Goal: Information Seeking & Learning: Learn about a topic

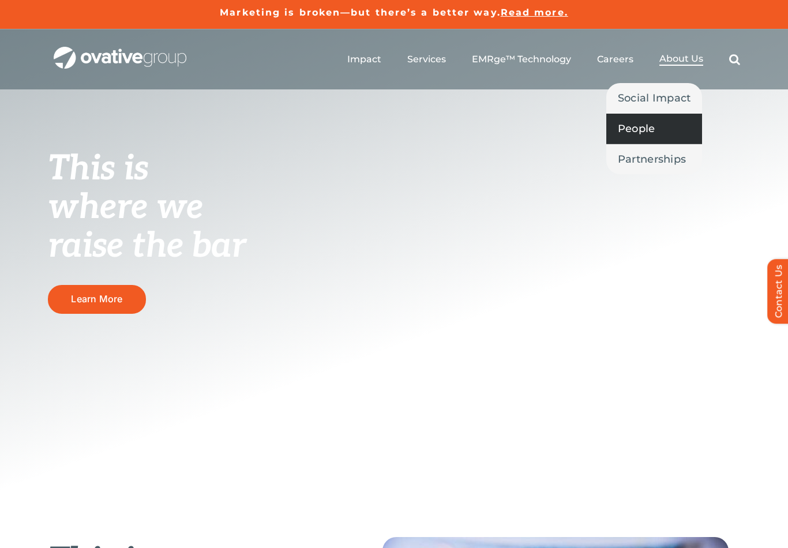
click at [647, 123] on span "People" at bounding box center [636, 129] width 37 height 16
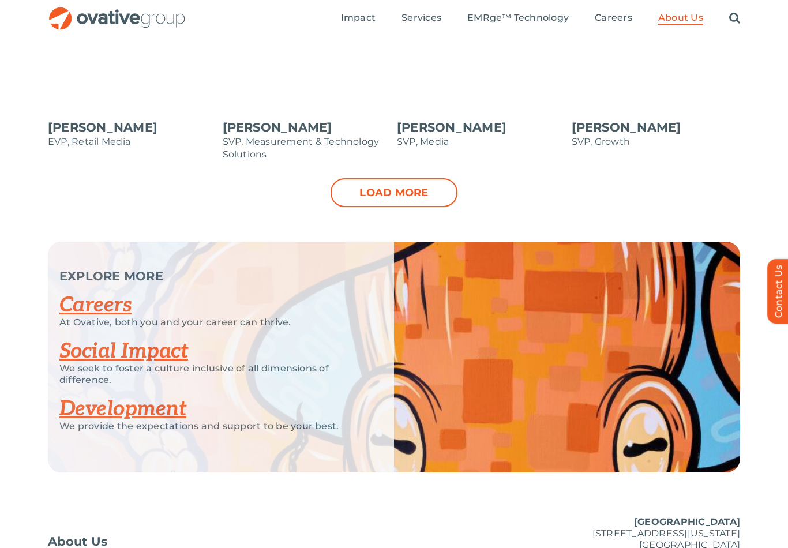
scroll to position [1318, 0]
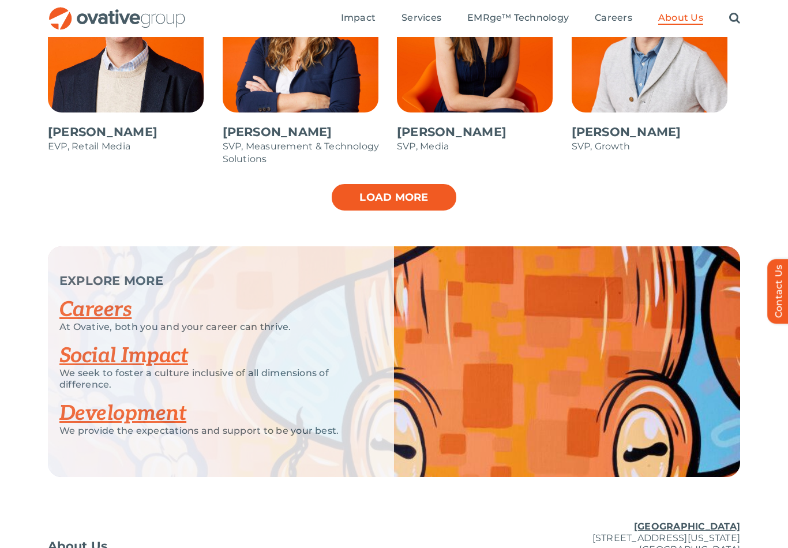
click at [404, 200] on link "Load more" at bounding box center [393, 197] width 127 height 29
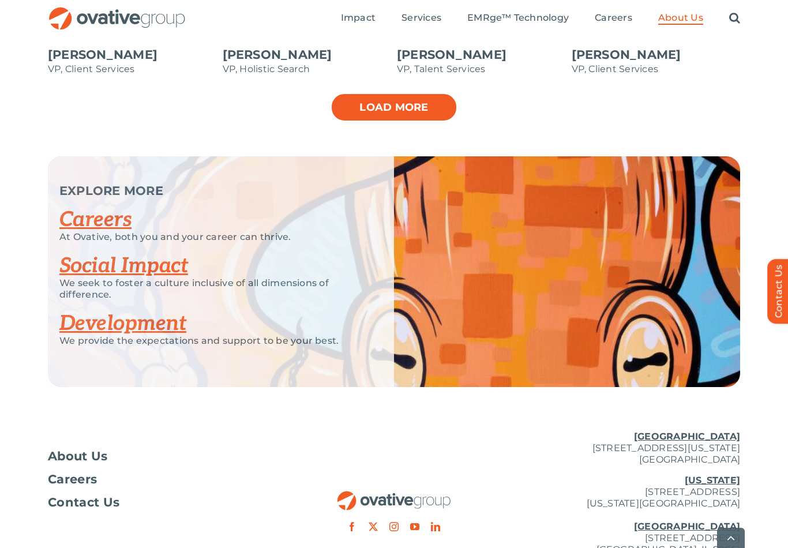
scroll to position [1915, 0]
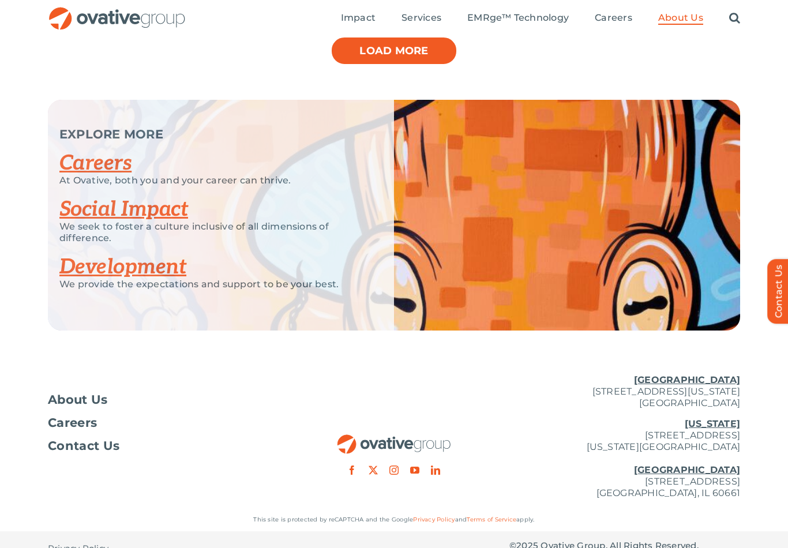
click at [421, 43] on link "Load more" at bounding box center [393, 50] width 127 height 29
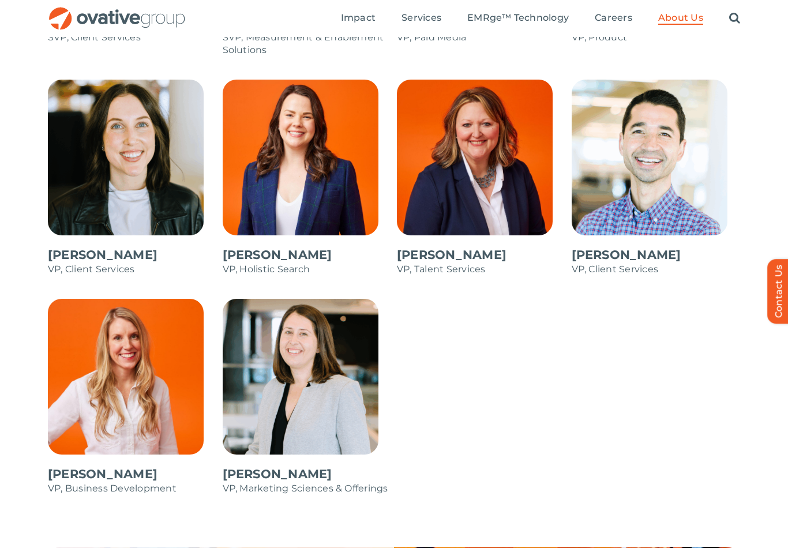
scroll to position [1658, 0]
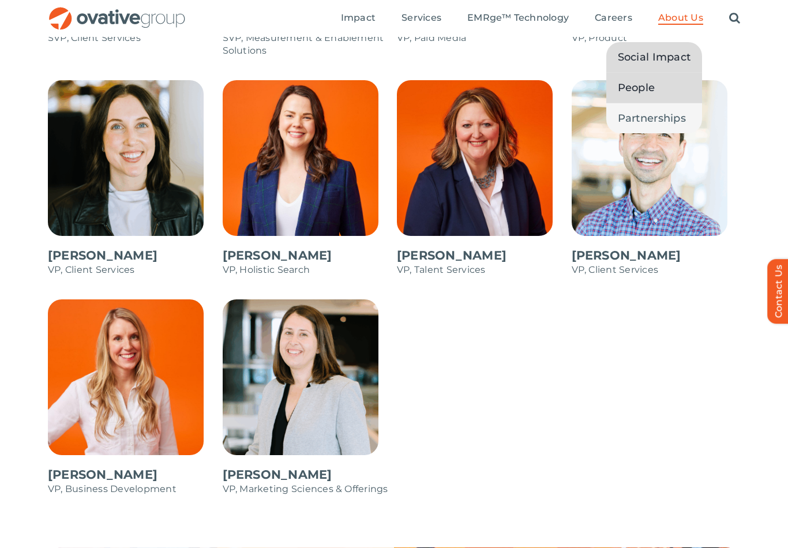
click at [661, 57] on span "Social Impact" at bounding box center [654, 57] width 73 height 16
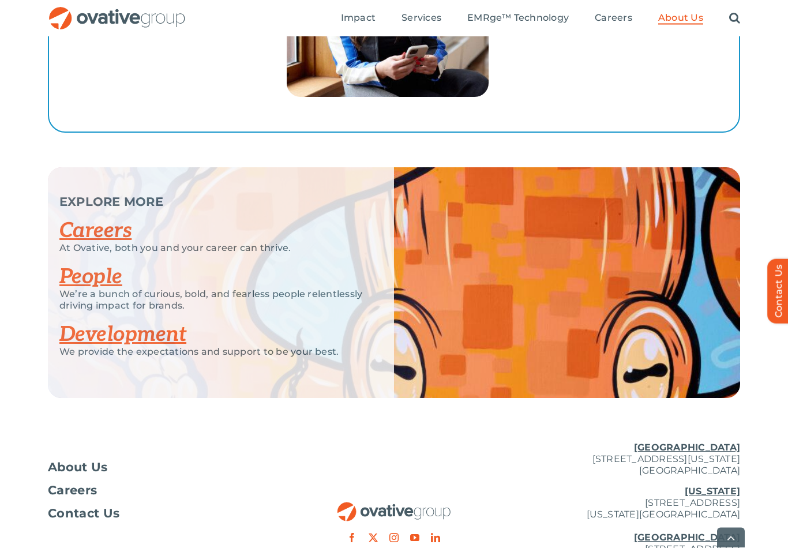
scroll to position [2128, 0]
click at [77, 269] on link "People" at bounding box center [90, 276] width 63 height 25
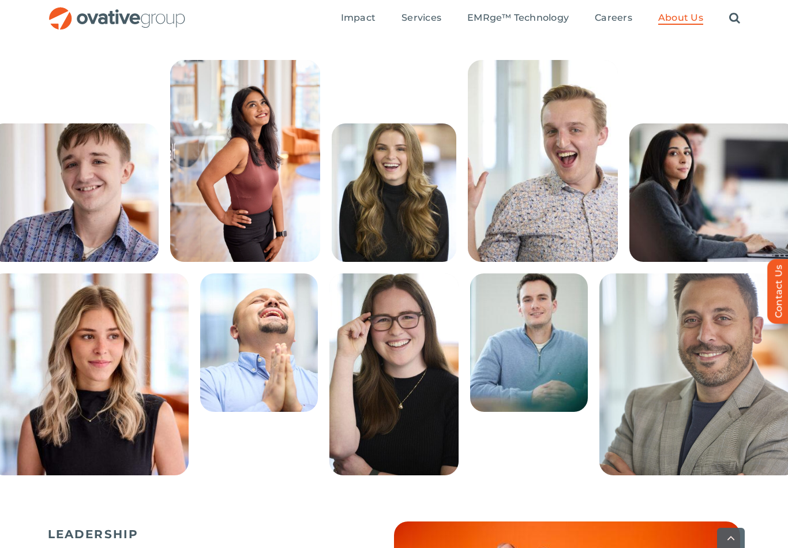
scroll to position [277, 0]
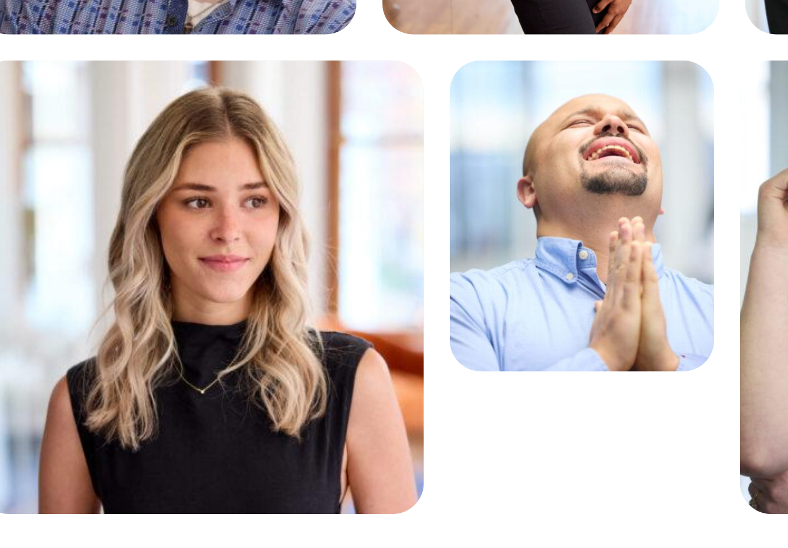
click at [240, 264] on div "Sadie, Sr. Analyst, Video and Programmatic Media Skilled Sudoku Solver, Restaur…" at bounding box center [394, 365] width 692 height 202
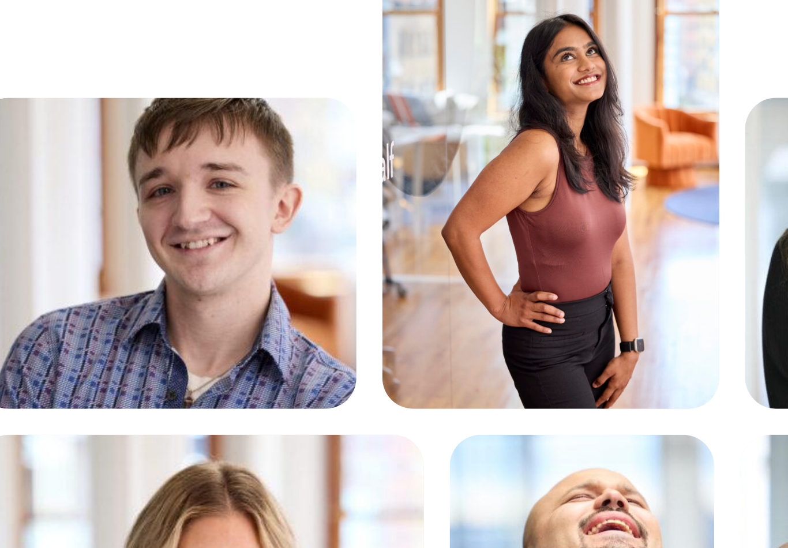
click at [15, 51] on div "Ethan, Sr. Analyst, Paid Social Expert Problem Solver, Gifted Singer, Marathon …" at bounding box center [394, 152] width 788 height 202
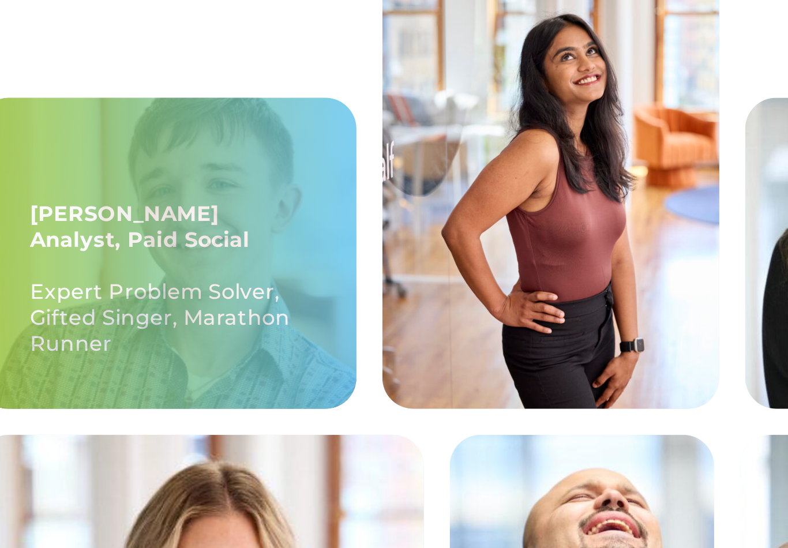
click at [28, 114] on div "Ethan, Sr. Analyst, Paid Social Expert Problem Solver, Gifted Singer, Marathon …" at bounding box center [74, 183] width 168 height 138
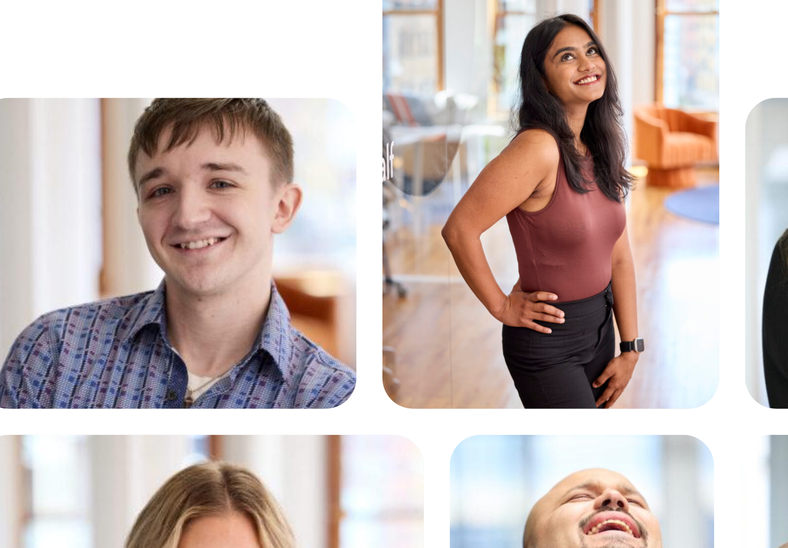
click at [16, 51] on div "Ethan, Sr. Analyst, Paid Social Expert Problem Solver, Gifted Singer, Marathon …" at bounding box center [394, 152] width 788 height 202
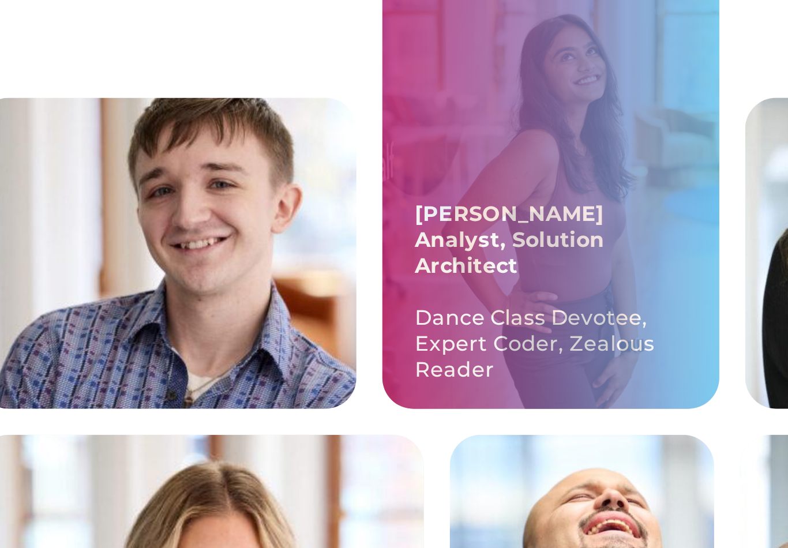
click at [293, 206] on p "Dance Class Devotee, Expert Coder, Zealous Reader" at bounding box center [245, 223] width 121 height 35
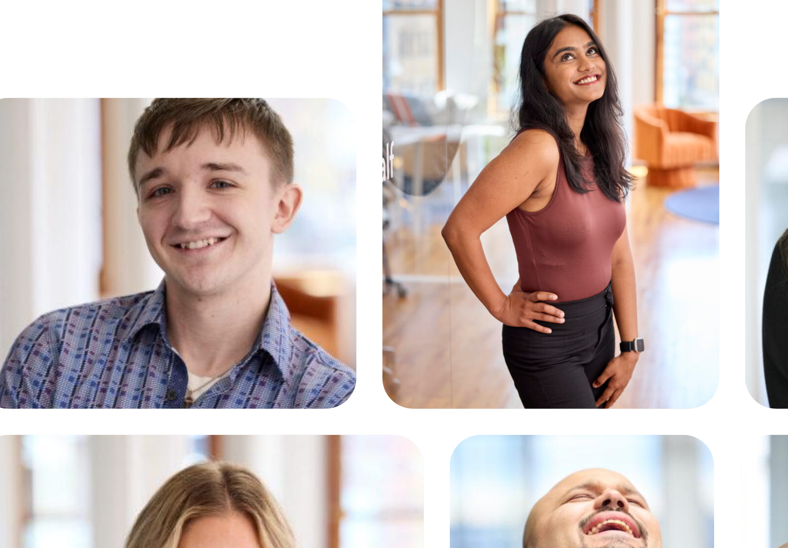
click at [22, 51] on div "Ethan, Sr. Analyst, Paid Social Expert Problem Solver, Gifted Singer, Marathon …" at bounding box center [394, 152] width 788 height 202
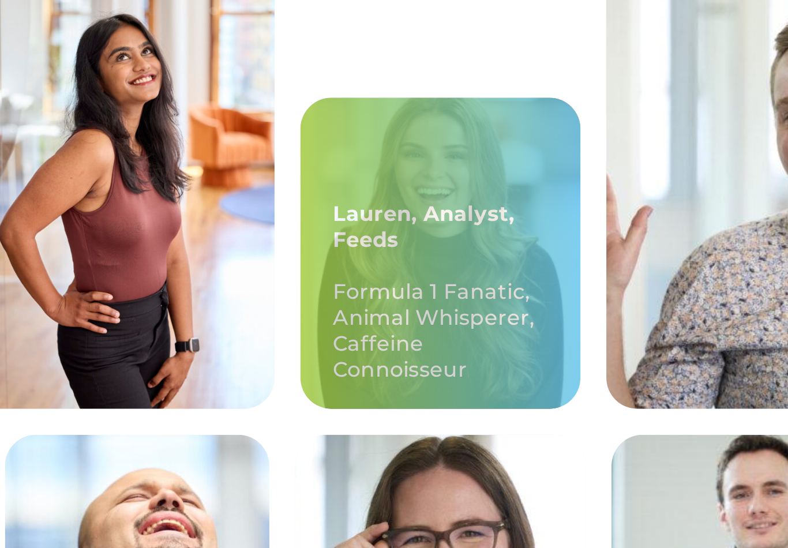
click at [346, 195] on p "Formula 1 Fanatic, Animal Whisperer, Caffeine Connoisseur" at bounding box center [394, 218] width 96 height 46
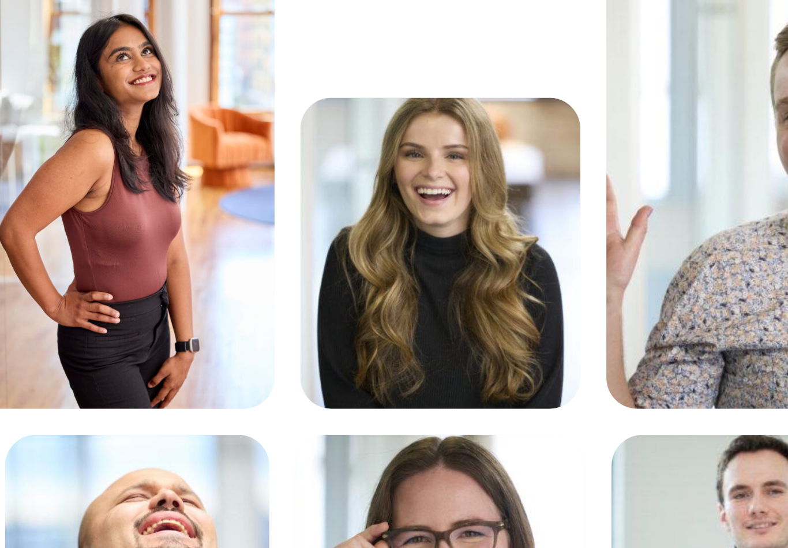
click at [153, 51] on div "Ethan, Sr. Analyst, Paid Social Expert Problem Solver, Gifted Singer, Marathon …" at bounding box center [394, 152] width 692 height 202
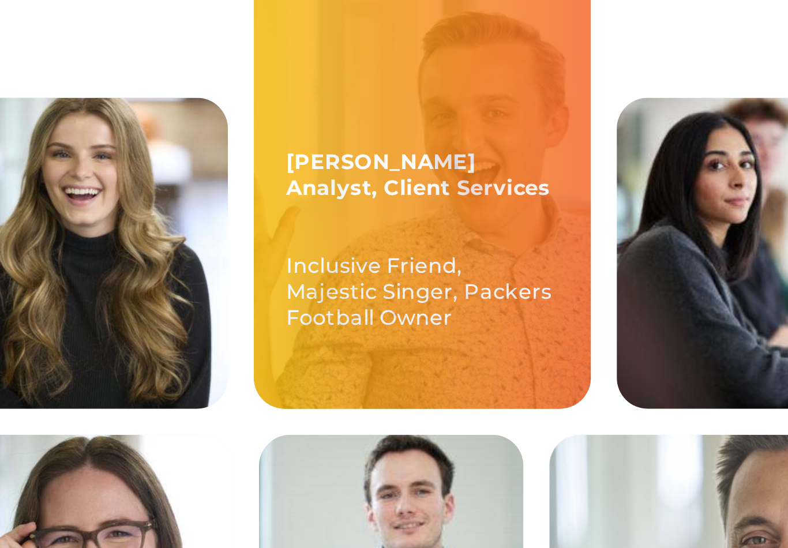
click at [468, 58] on div "McCrossen, Sr. Analyst, Client Services Inclusive Friend, Majestic Singer, Pack…" at bounding box center [543, 152] width 150 height 202
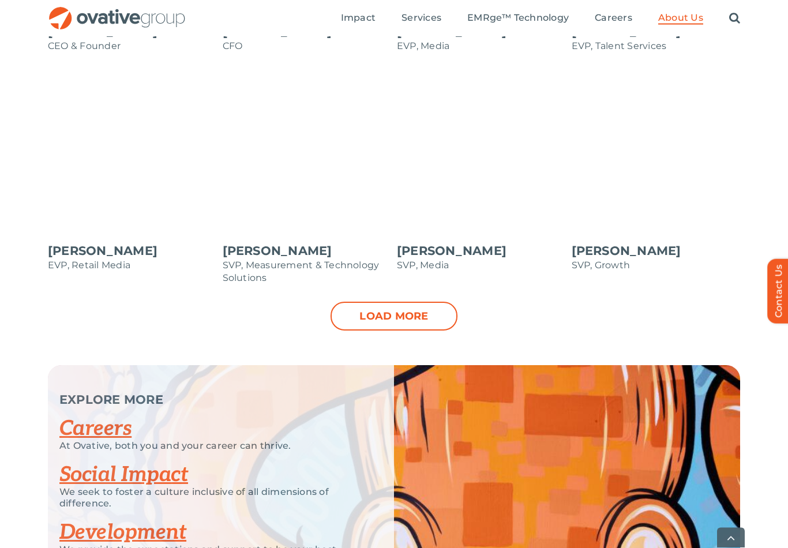
scroll to position [1199, 0]
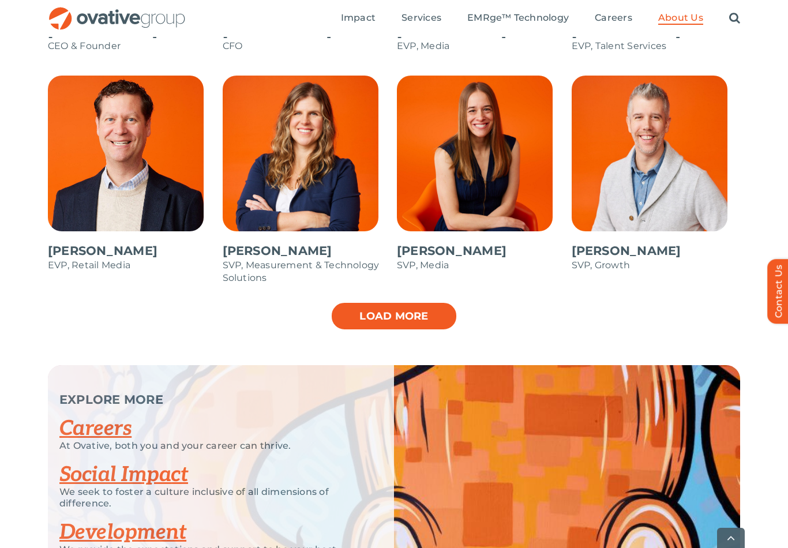
click at [380, 319] on link "Load more" at bounding box center [393, 316] width 127 height 29
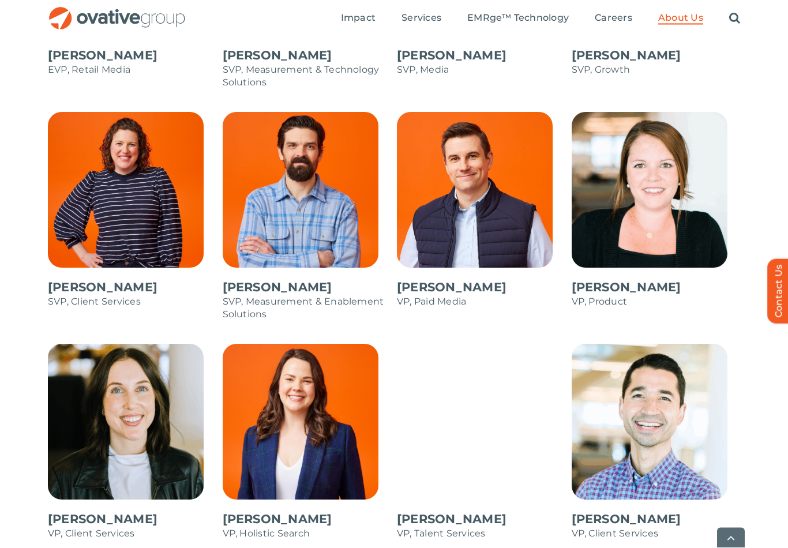
scroll to position [1394, 0]
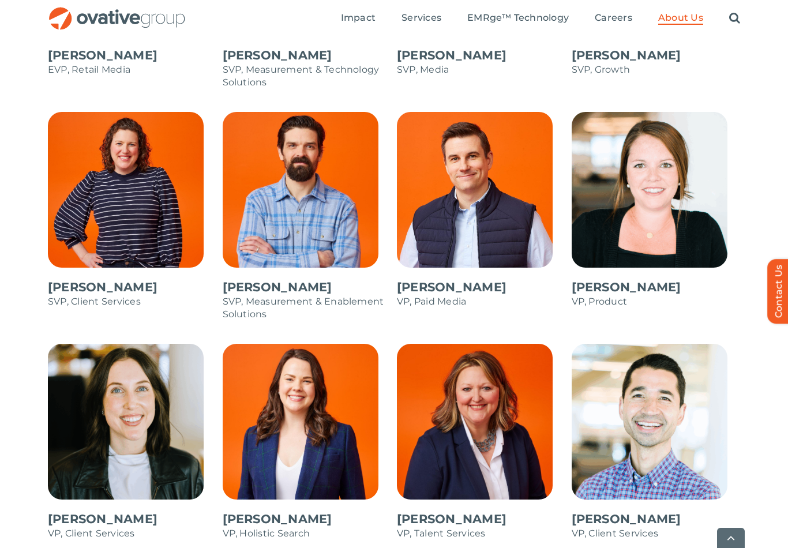
click at [458, 190] on span at bounding box center [481, 216] width 169 height 208
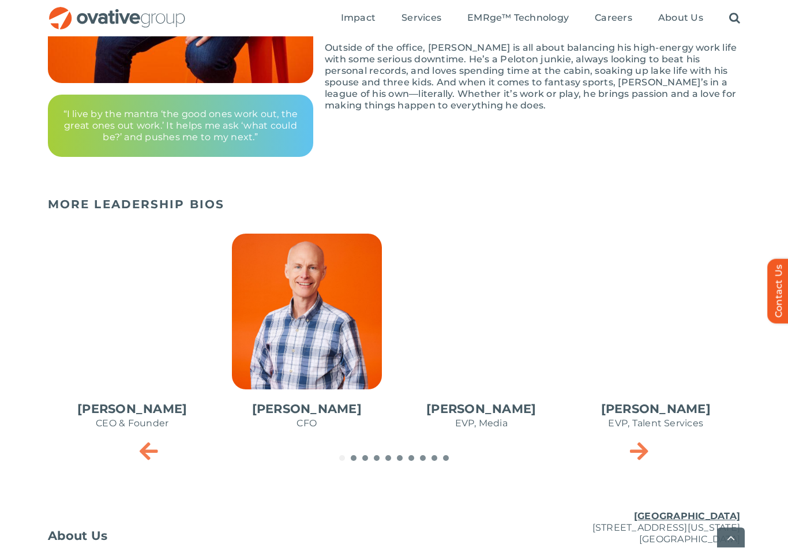
scroll to position [390, 0]
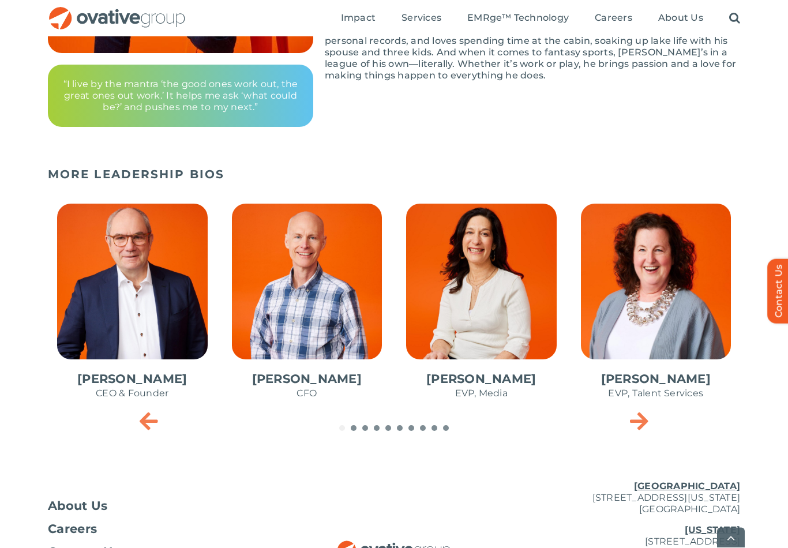
click at [677, 313] on span "4 / 10" at bounding box center [655, 308] width 169 height 226
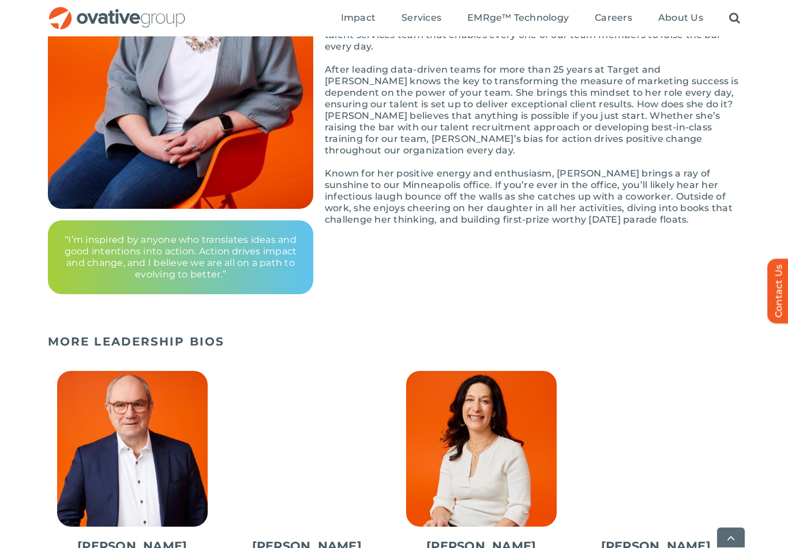
scroll to position [236, 0]
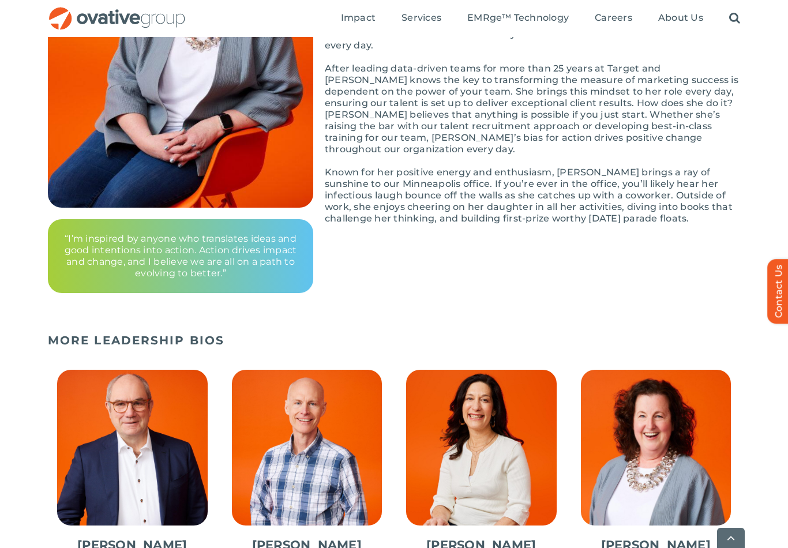
click at [112, 456] on span "1 / 10" at bounding box center [132, 473] width 169 height 226
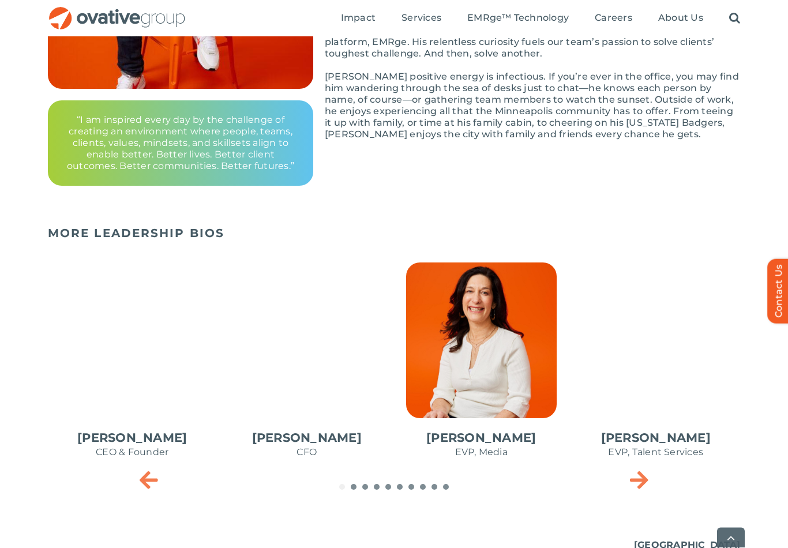
scroll to position [356, 0]
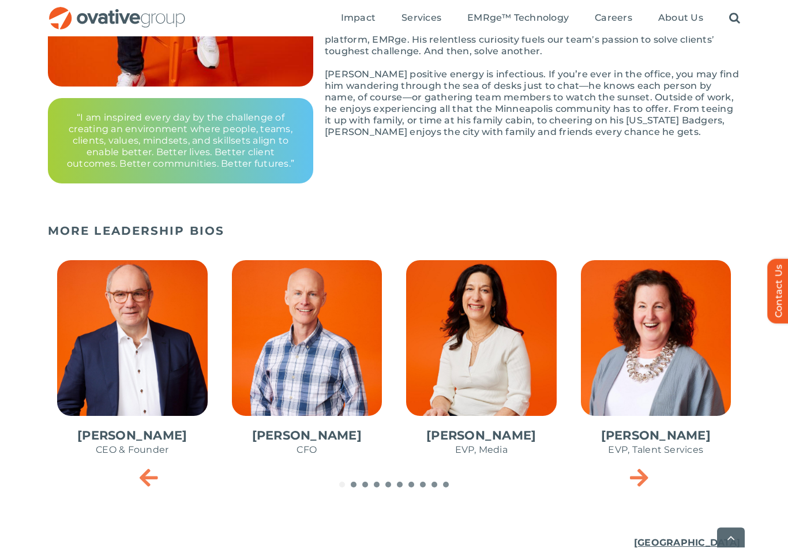
click at [298, 357] on span "2 / 10" at bounding box center [307, 364] width 169 height 226
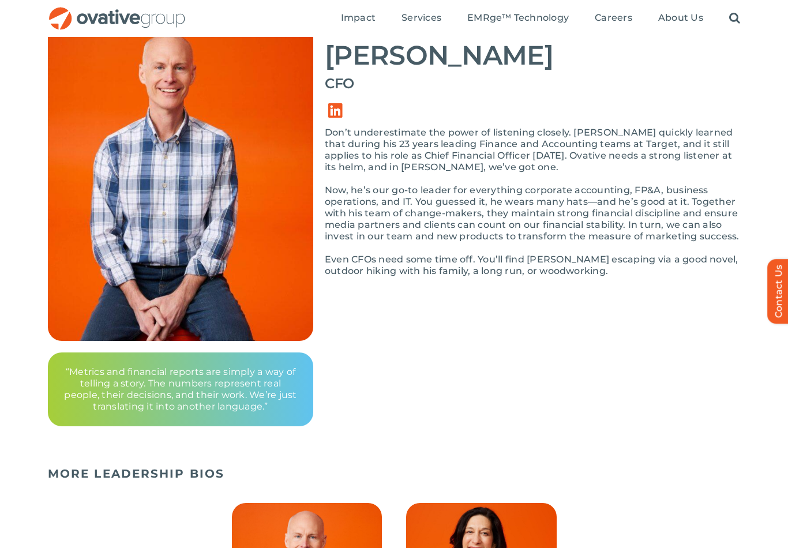
scroll to position [102, 0]
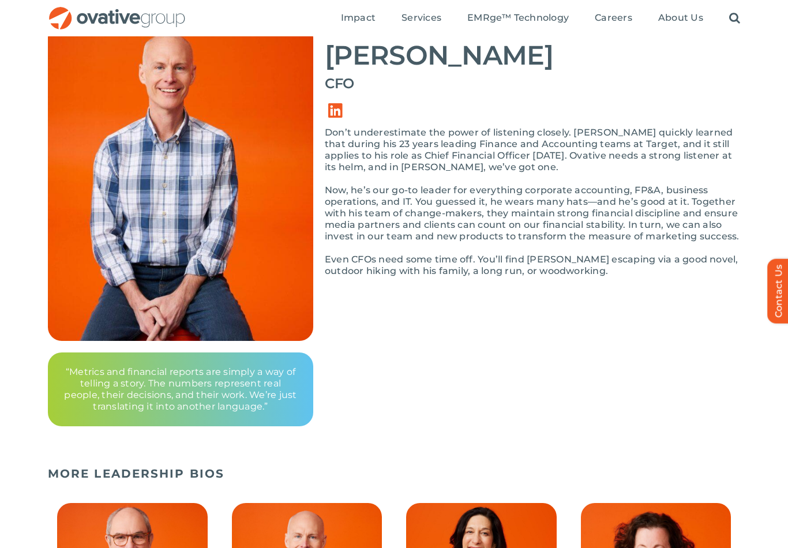
click at [677, 309] on div "Back to All Employees [PERSON_NAME] CFO “Metrics and financial reports are simp…" at bounding box center [394, 204] width 692 height 446
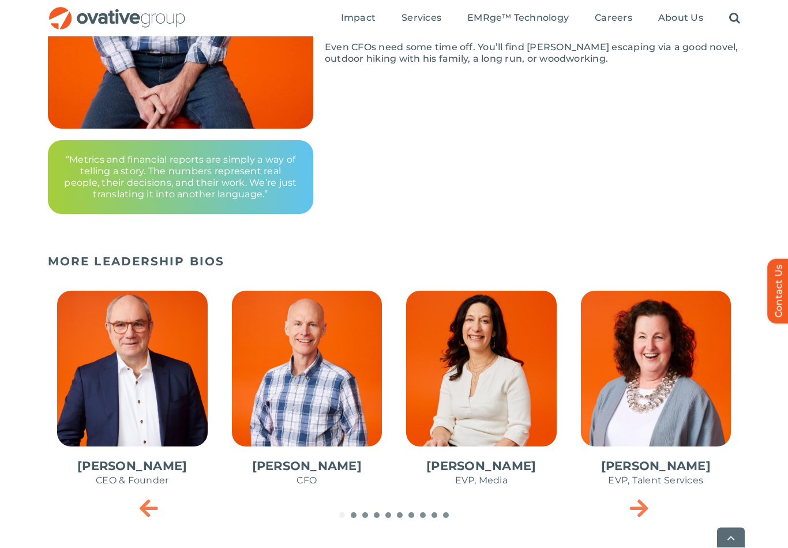
scroll to position [315, 0]
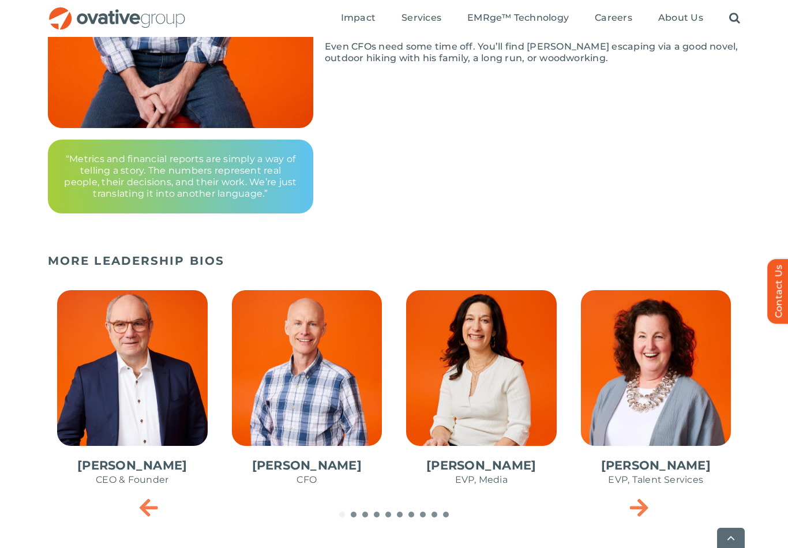
click at [463, 385] on span "3 / 10" at bounding box center [481, 394] width 169 height 226
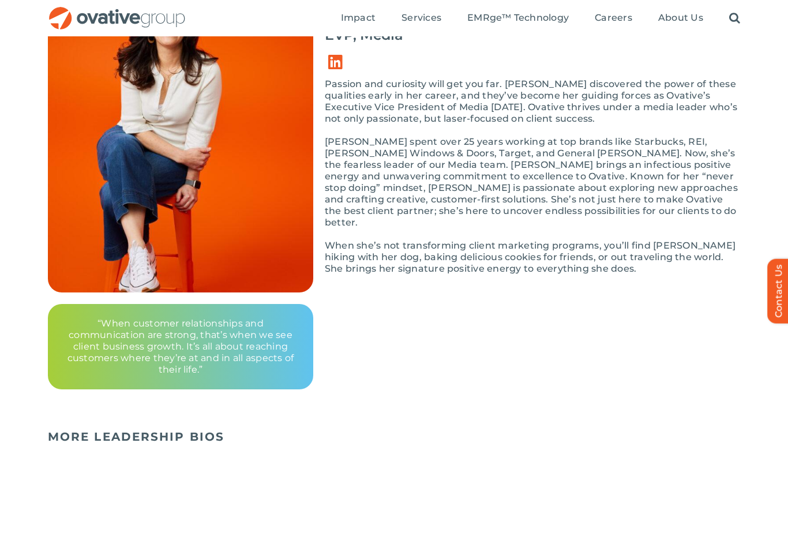
scroll to position [151, 0]
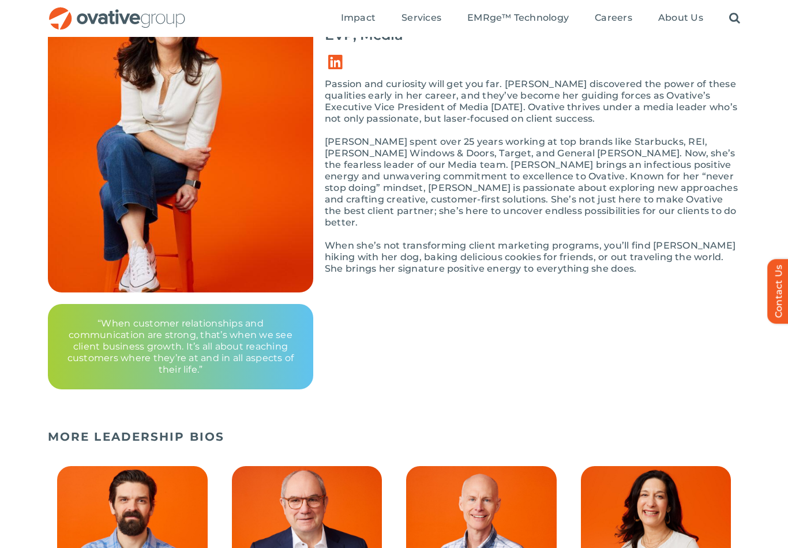
click at [419, 9] on ul "Impact Expert Insights Case Studies Awards & Press Services Media Measurement C…" at bounding box center [540, 18] width 399 height 37
click at [416, 4] on ul "Impact Expert Insights Case Studies Awards & Press Services Media Measurement C…" at bounding box center [540, 18] width 399 height 37
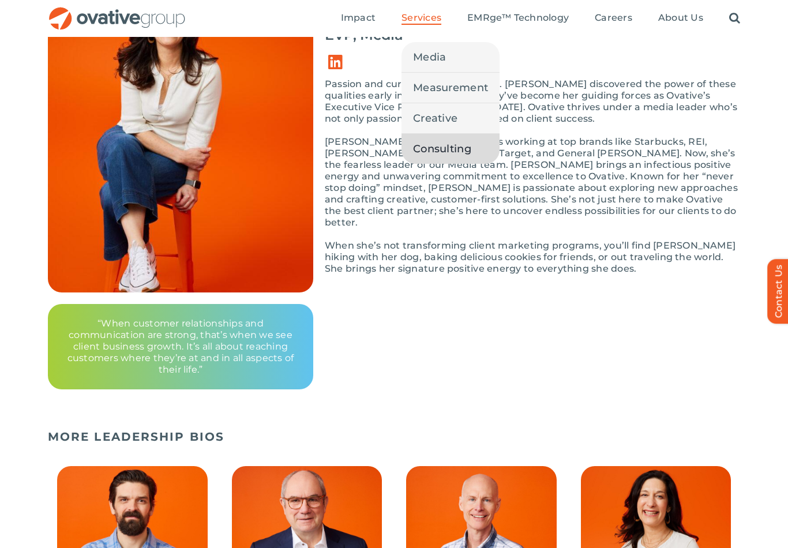
click at [422, 141] on span "Consulting" at bounding box center [442, 149] width 58 height 16
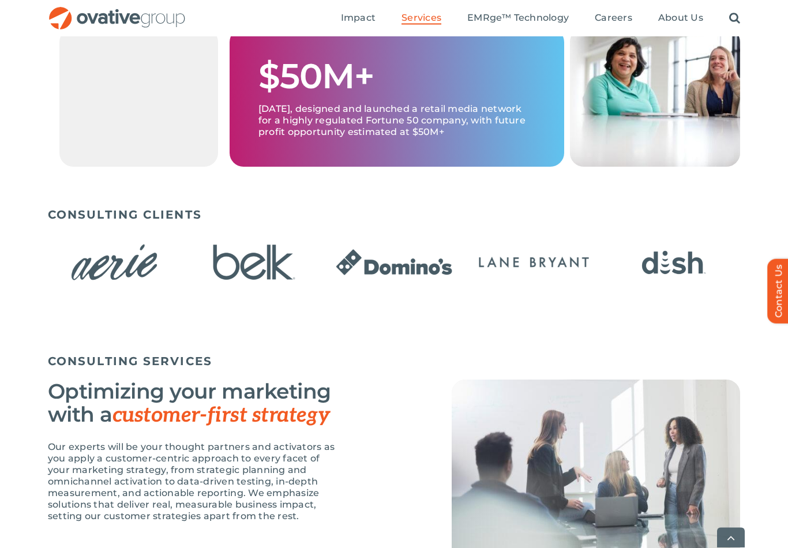
scroll to position [580, 0]
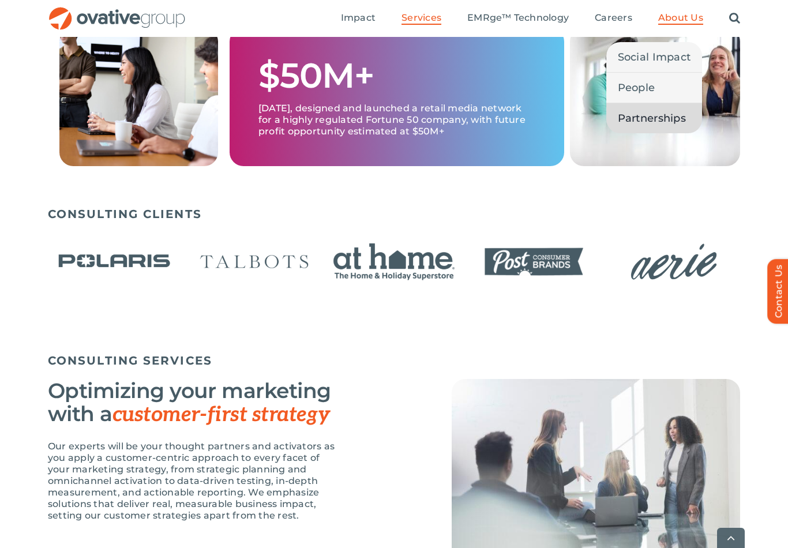
click at [671, 120] on span "Partnerships" at bounding box center [652, 118] width 68 height 16
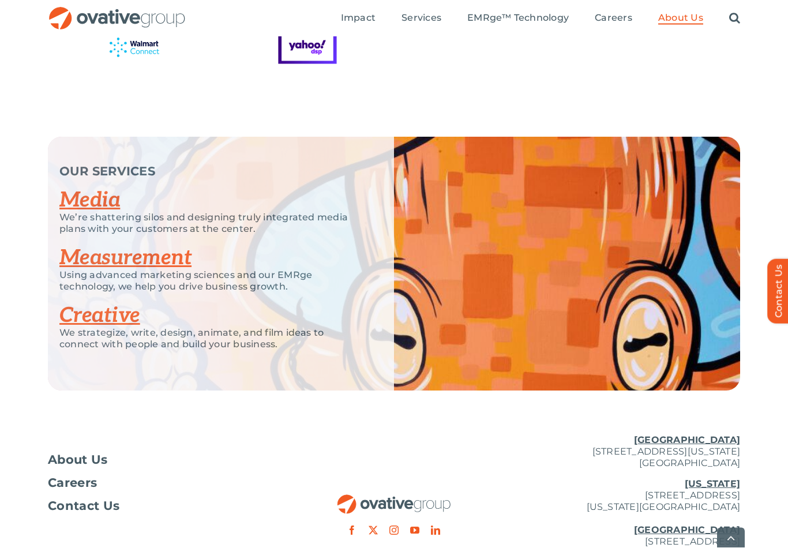
scroll to position [2459, 0]
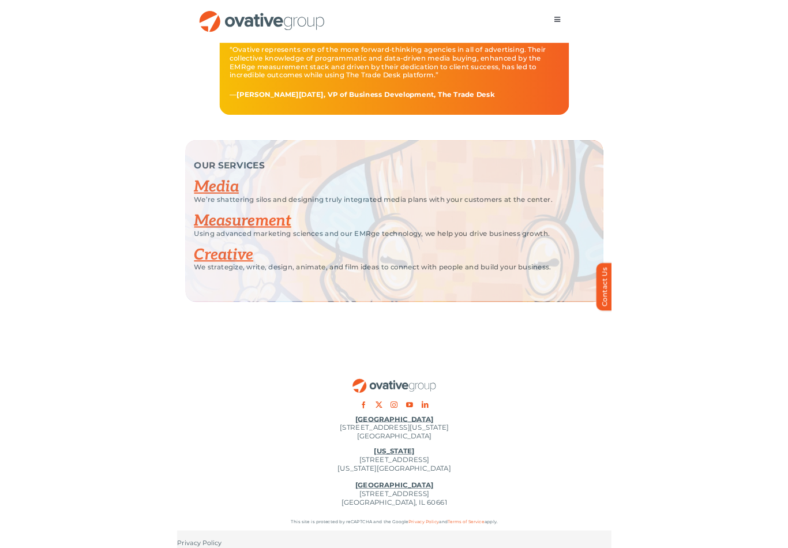
scroll to position [2446, 0]
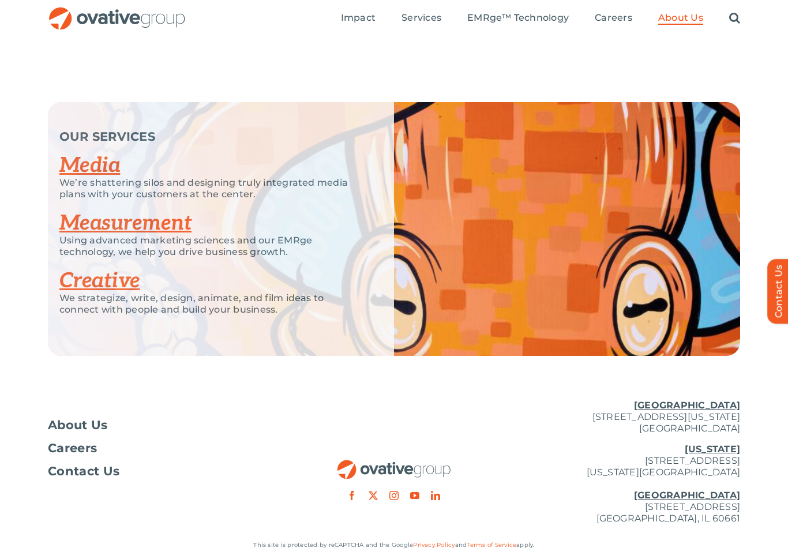
click at [728, 490] on u "[GEOGRAPHIC_DATA]" at bounding box center [687, 495] width 106 height 11
click at [725, 490] on u "[GEOGRAPHIC_DATA]" at bounding box center [687, 495] width 106 height 11
click at [728, 490] on u "[GEOGRAPHIC_DATA]" at bounding box center [687, 495] width 106 height 11
click at [733, 490] on u "[GEOGRAPHIC_DATA]" at bounding box center [687, 495] width 106 height 11
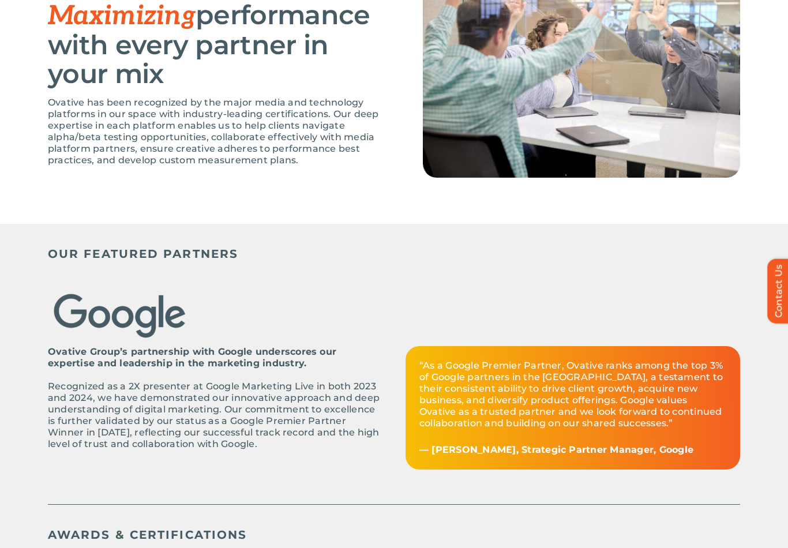
scroll to position [0, 0]
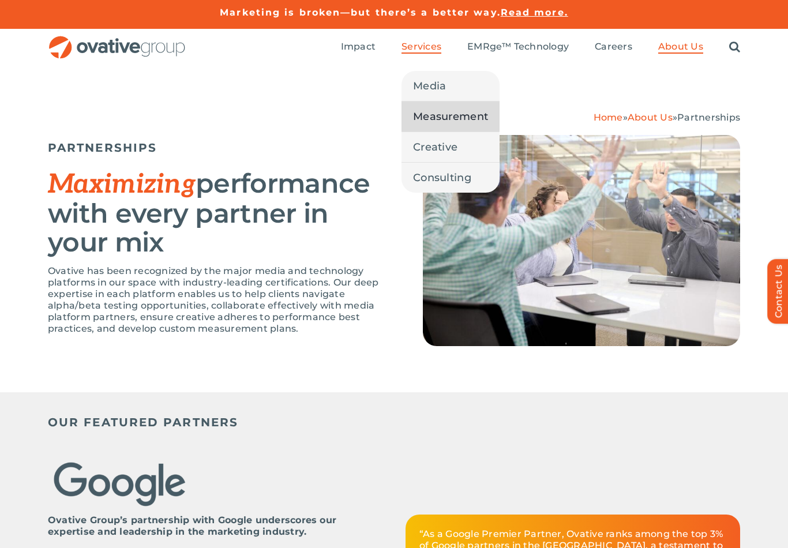
click at [443, 115] on span "Measurement" at bounding box center [450, 116] width 75 height 16
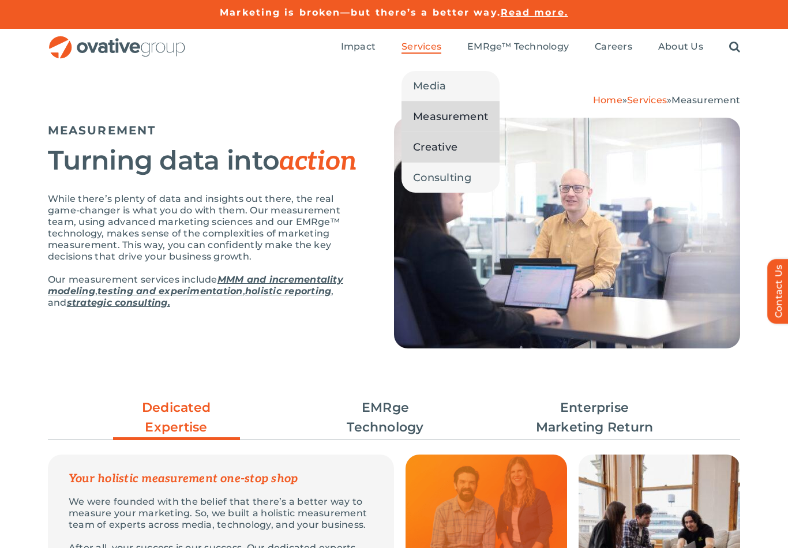
click at [423, 145] on span "Creative" at bounding box center [435, 147] width 44 height 16
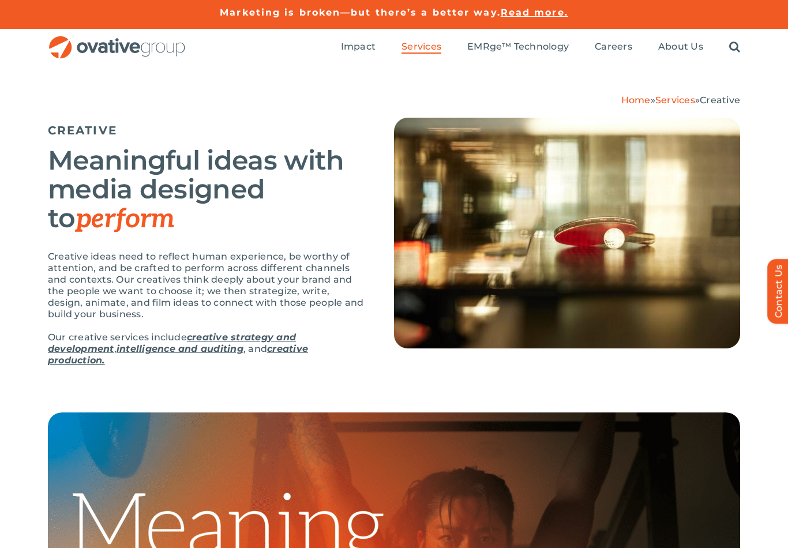
click at [288, 349] on link "creative production." at bounding box center [178, 354] width 260 height 22
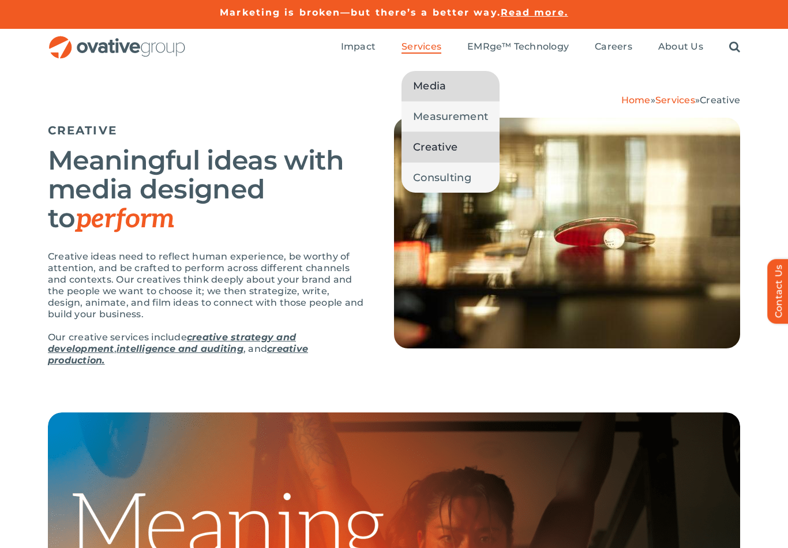
click at [426, 86] on span "Media" at bounding box center [429, 86] width 33 height 16
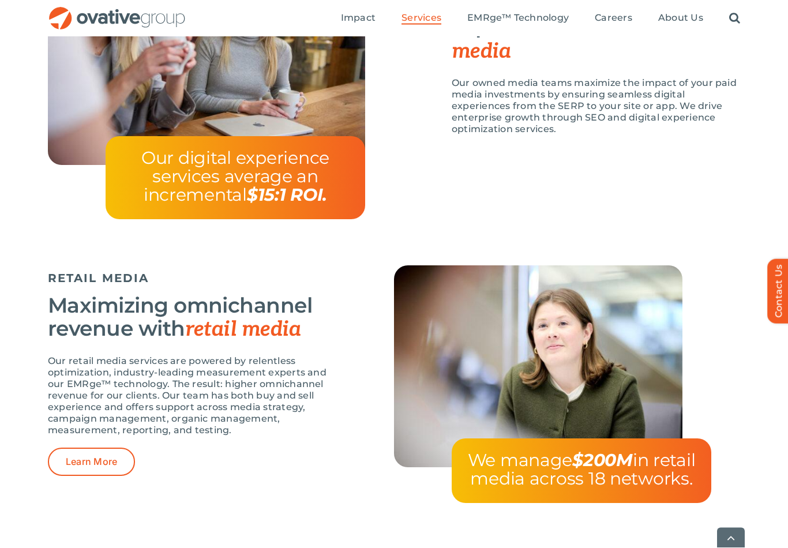
scroll to position [1362, 0]
